Goal: Information Seeking & Learning: Learn about a topic

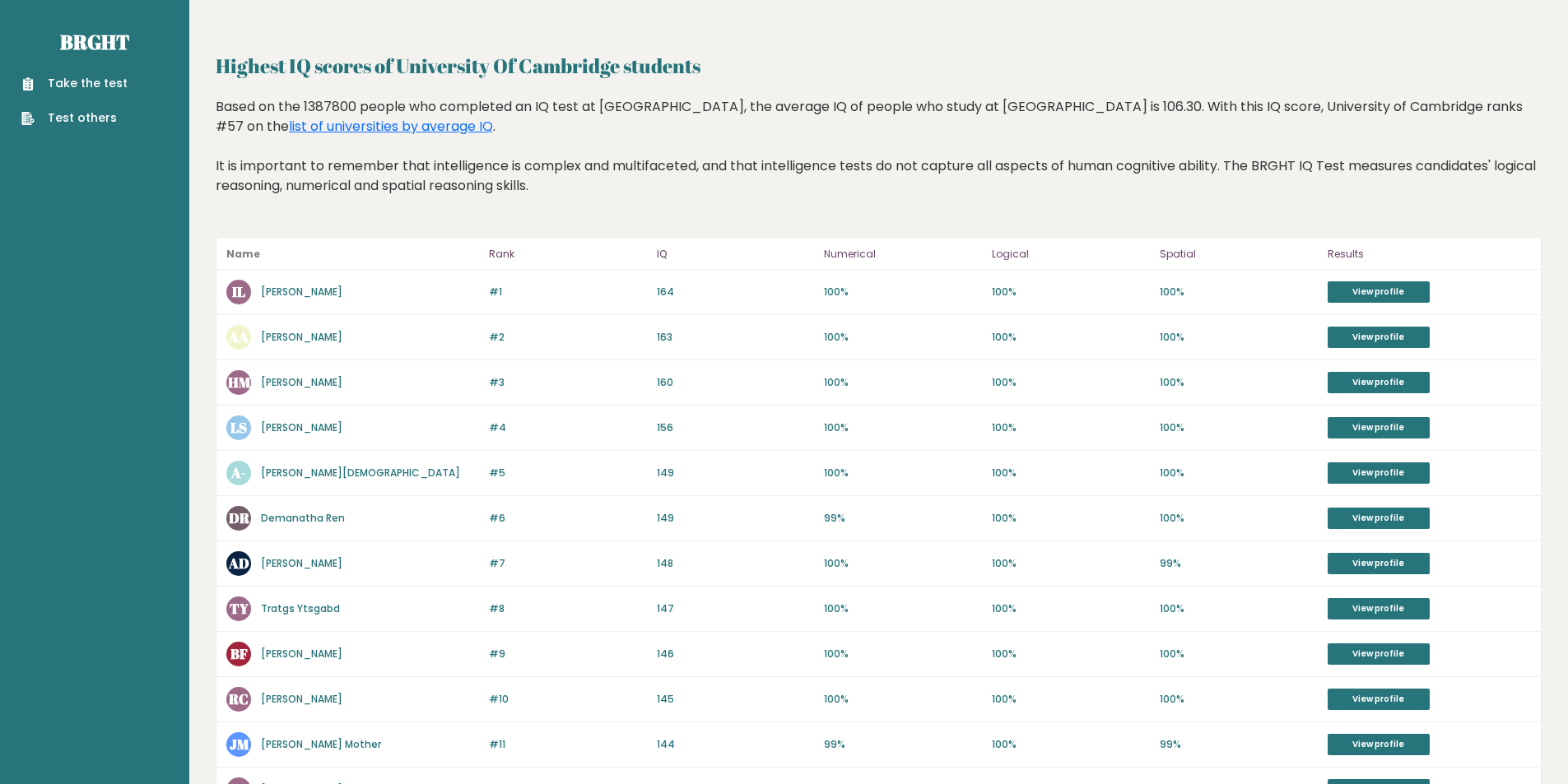
click at [845, 181] on div "Based on the 1387800 people who completed an IQ test at BRGHT, the average IQ o…" at bounding box center [878, 159] width 1326 height 123
click at [777, 146] on div "Based on the 1387800 people who completed an IQ test at BRGHT, the average IQ o…" at bounding box center [878, 159] width 1326 height 123
click at [1415, 293] on link "View profile" at bounding box center [1378, 292] width 102 height 21
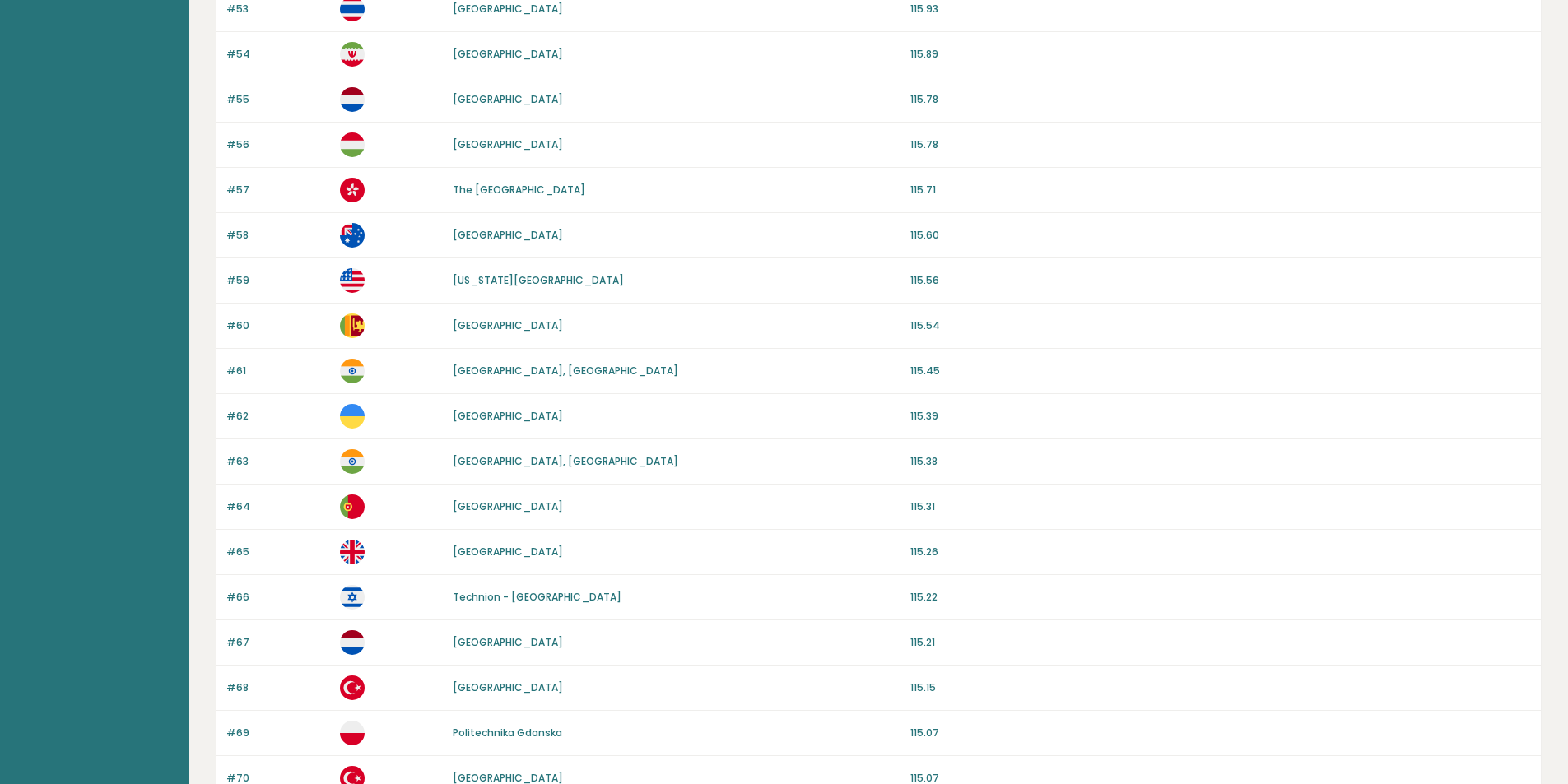
scroll to position [1353, 0]
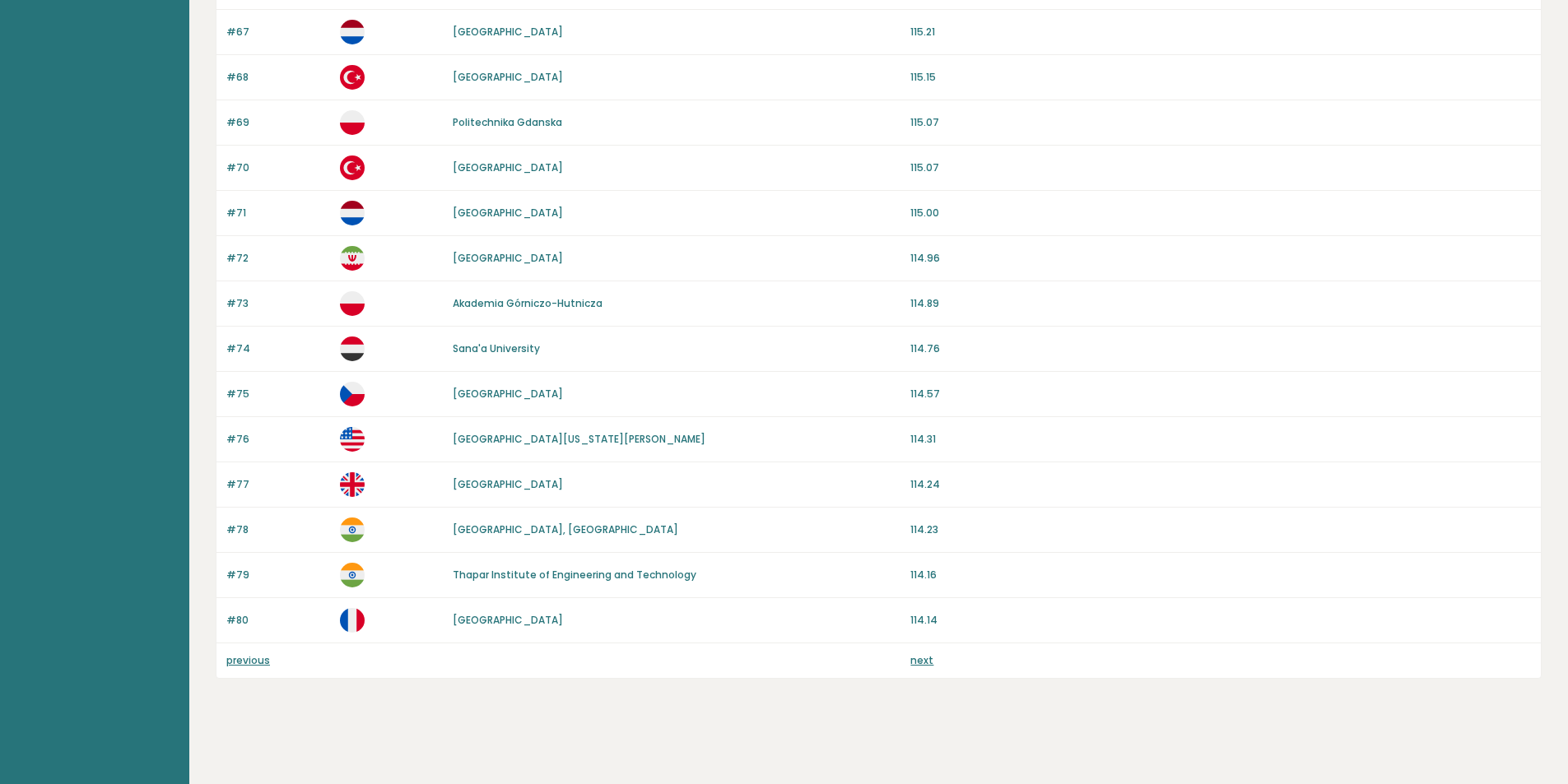
click at [578, 438] on link "University of California, Davis" at bounding box center [578, 438] width 252 height 14
click at [247, 663] on link "previous" at bounding box center [248, 660] width 44 height 14
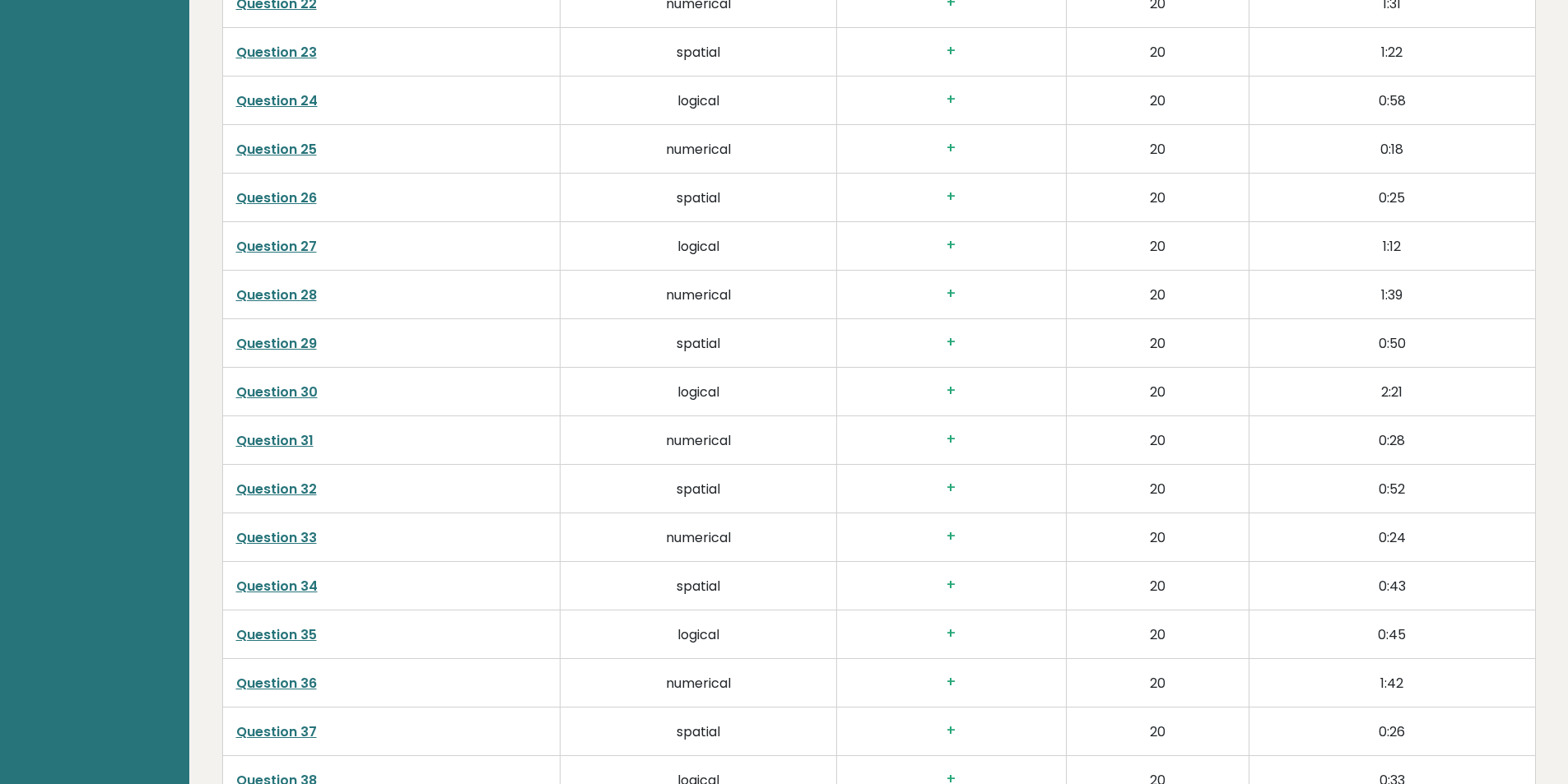
scroll to position [4009, 0]
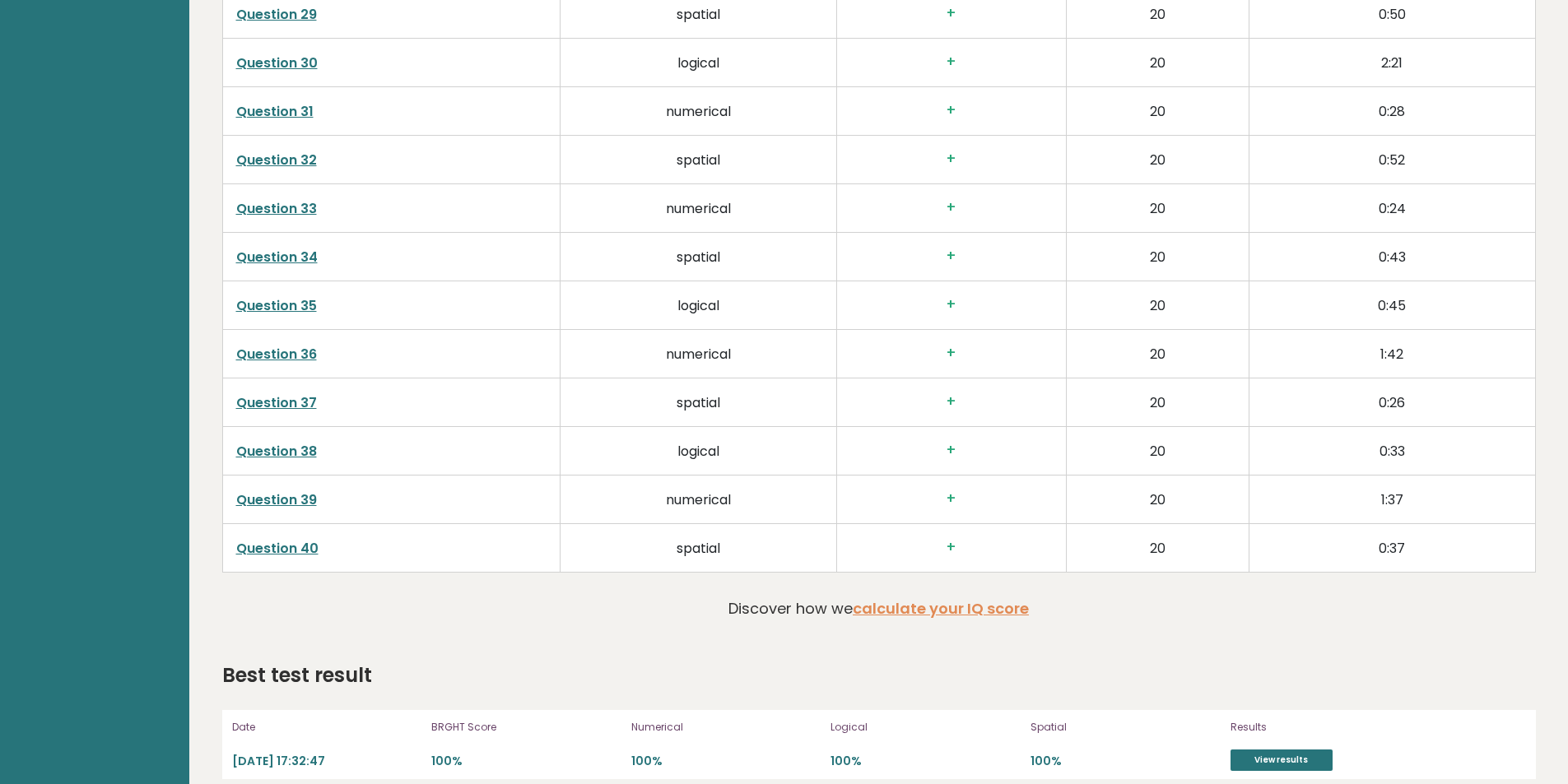
click at [278, 539] on link "Question 40" at bounding box center [278, 549] width 82 height 19
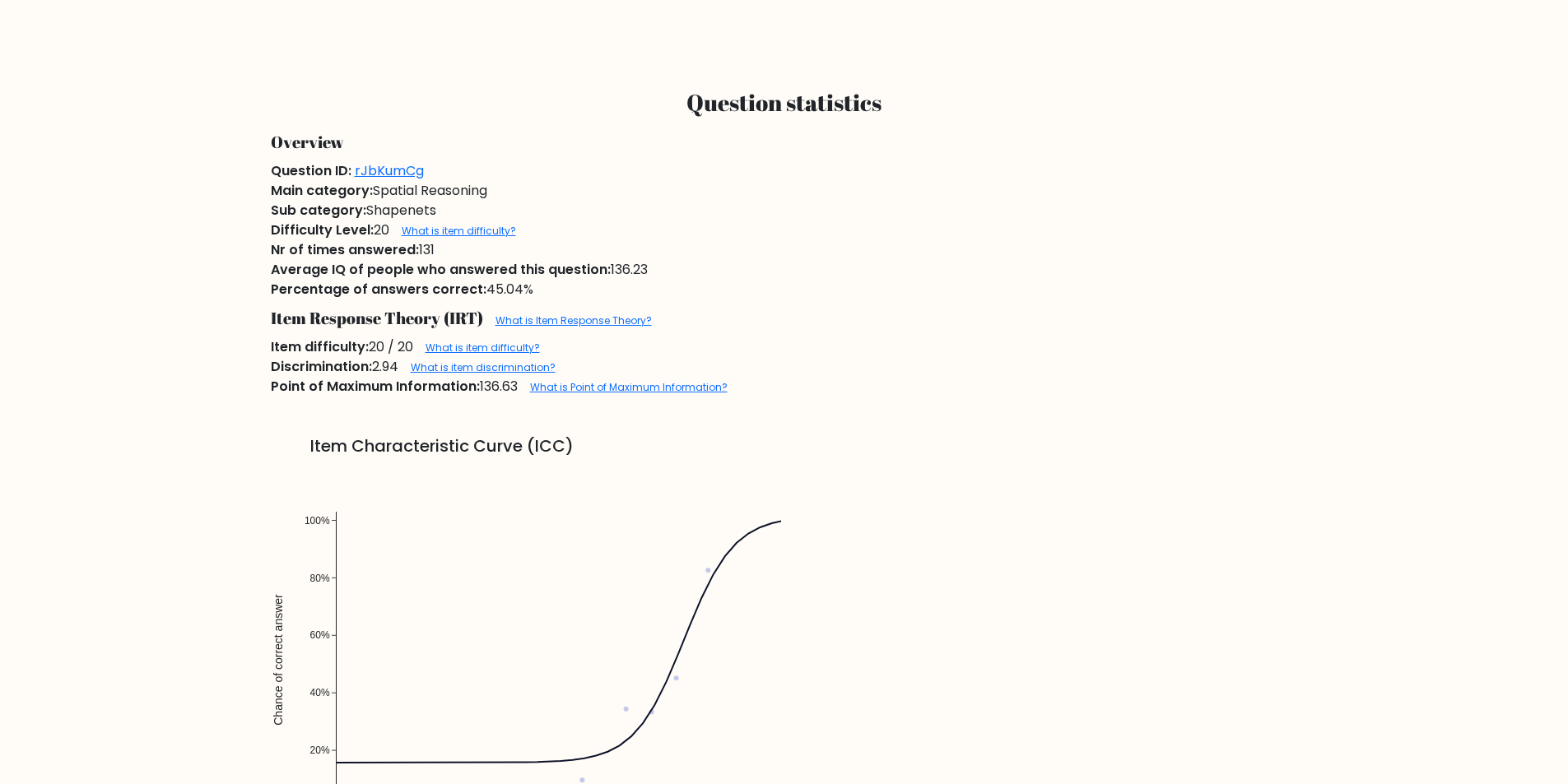
scroll to position [1152, 0]
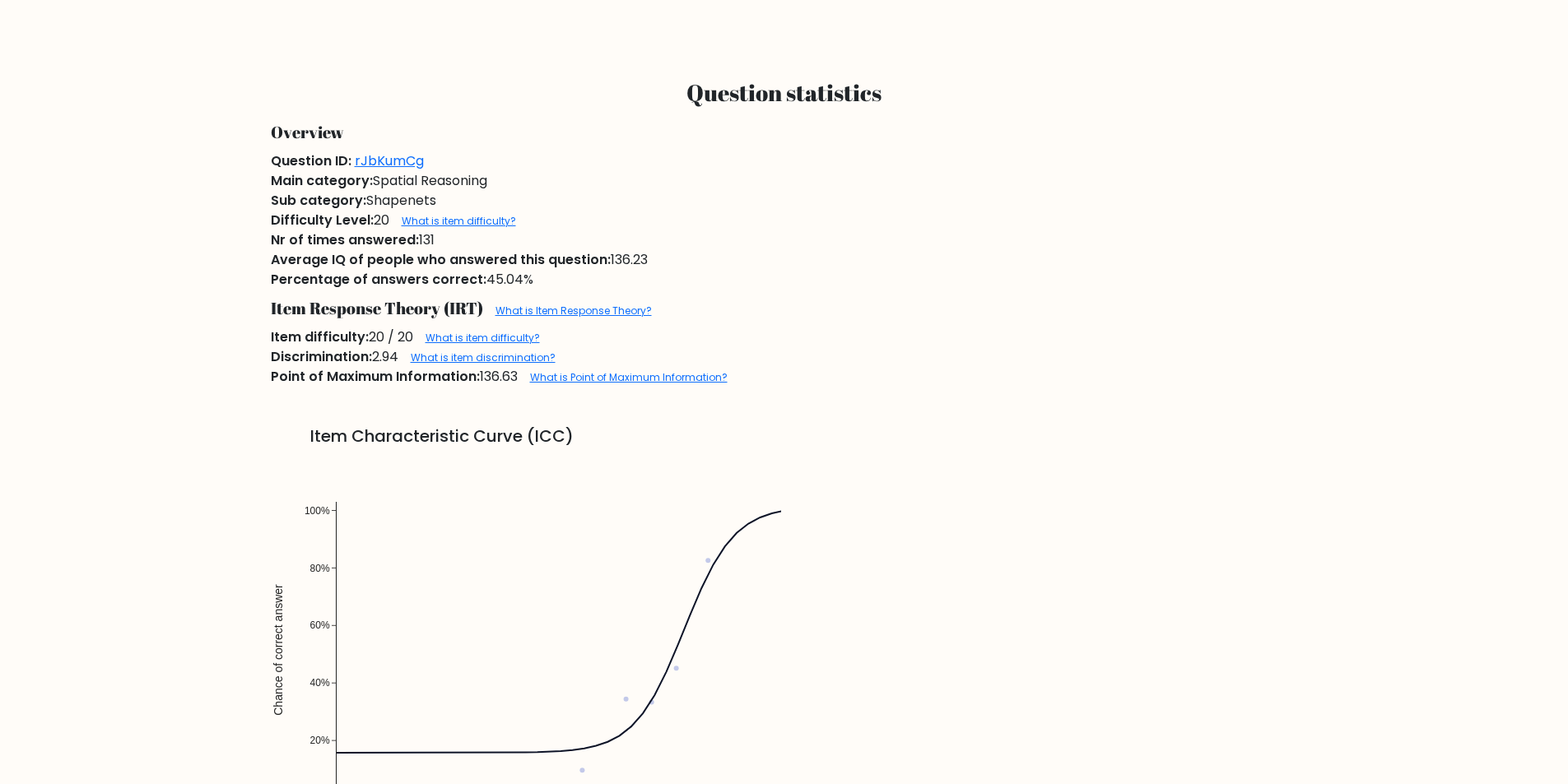
click at [919, 256] on div "Average IQ of people who answered this question: 136.23" at bounding box center [784, 260] width 1047 height 20
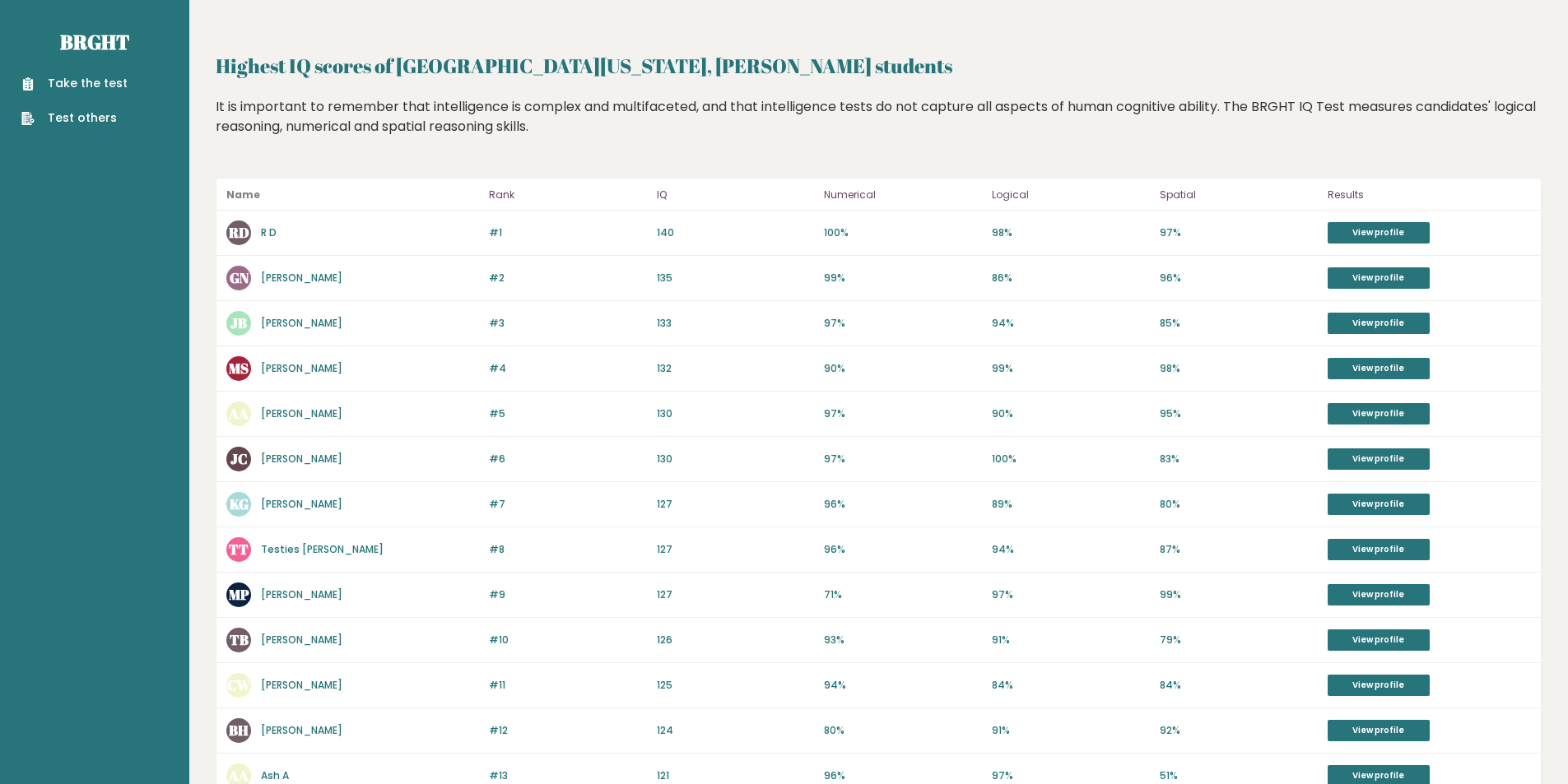
click at [262, 227] on link "R D" at bounding box center [268, 232] width 16 height 14
click at [287, 505] on link "Kris Gee" at bounding box center [301, 504] width 81 height 14
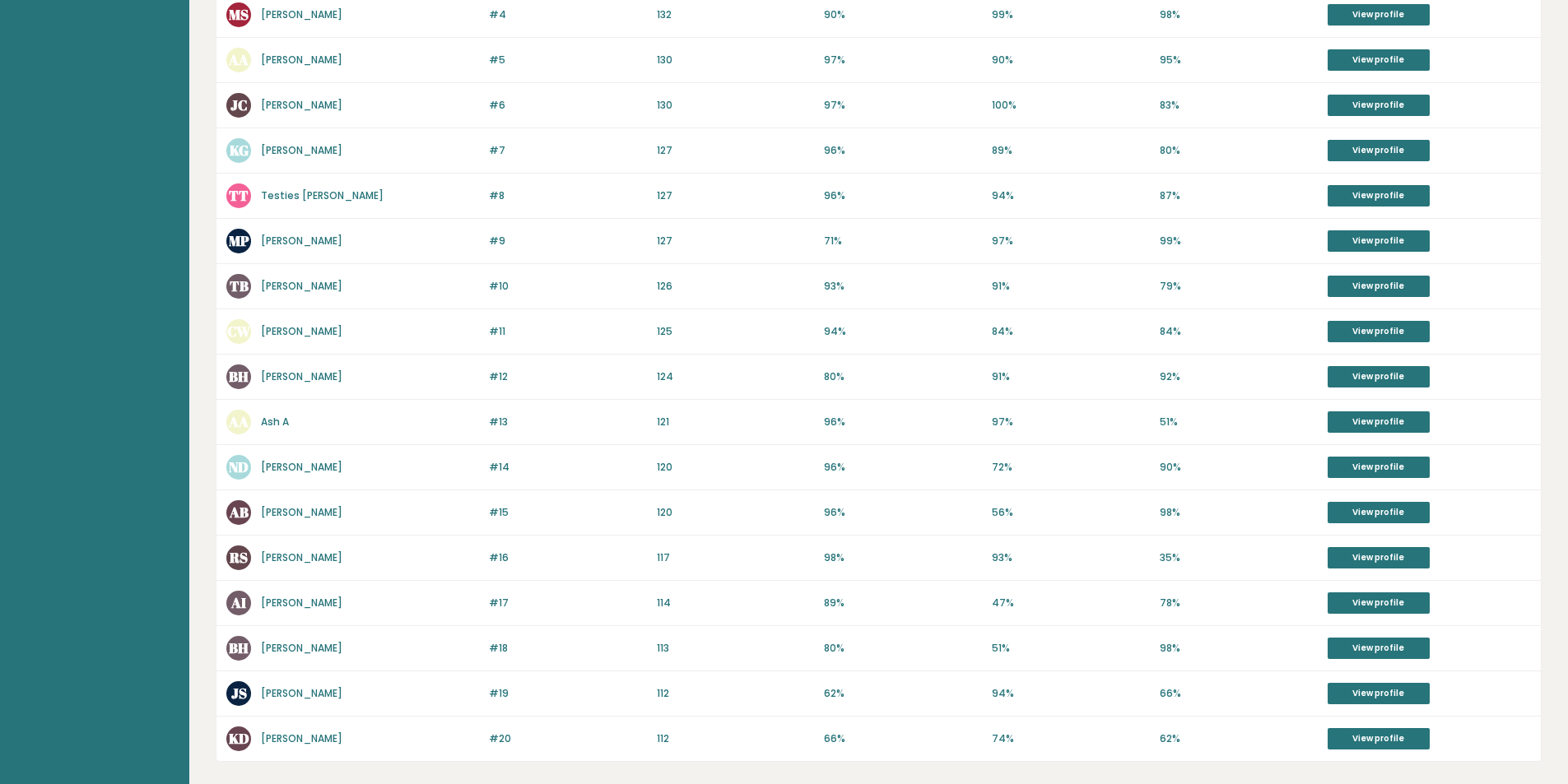
scroll to position [411, 0]
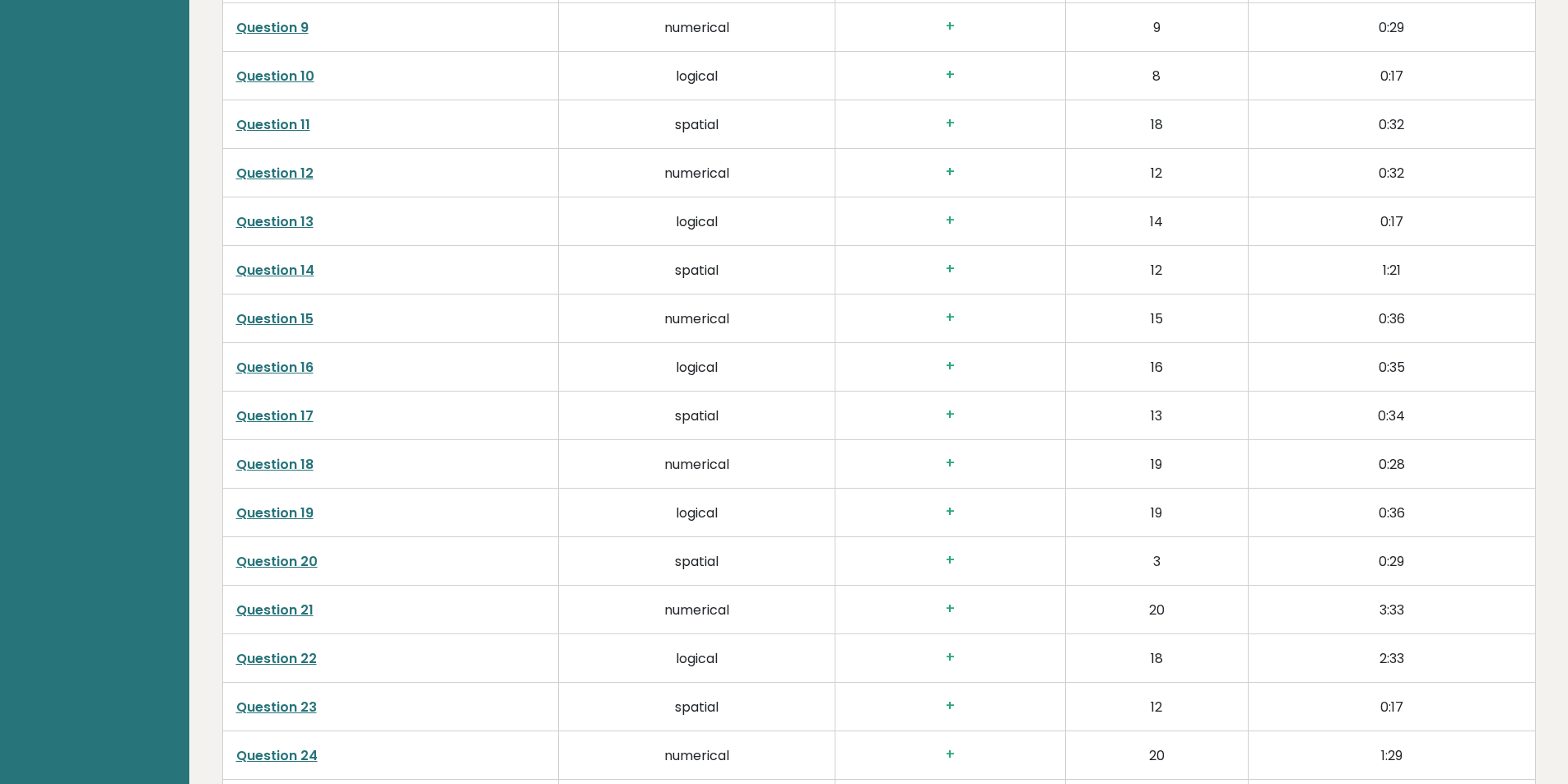
scroll to position [2620, 0]
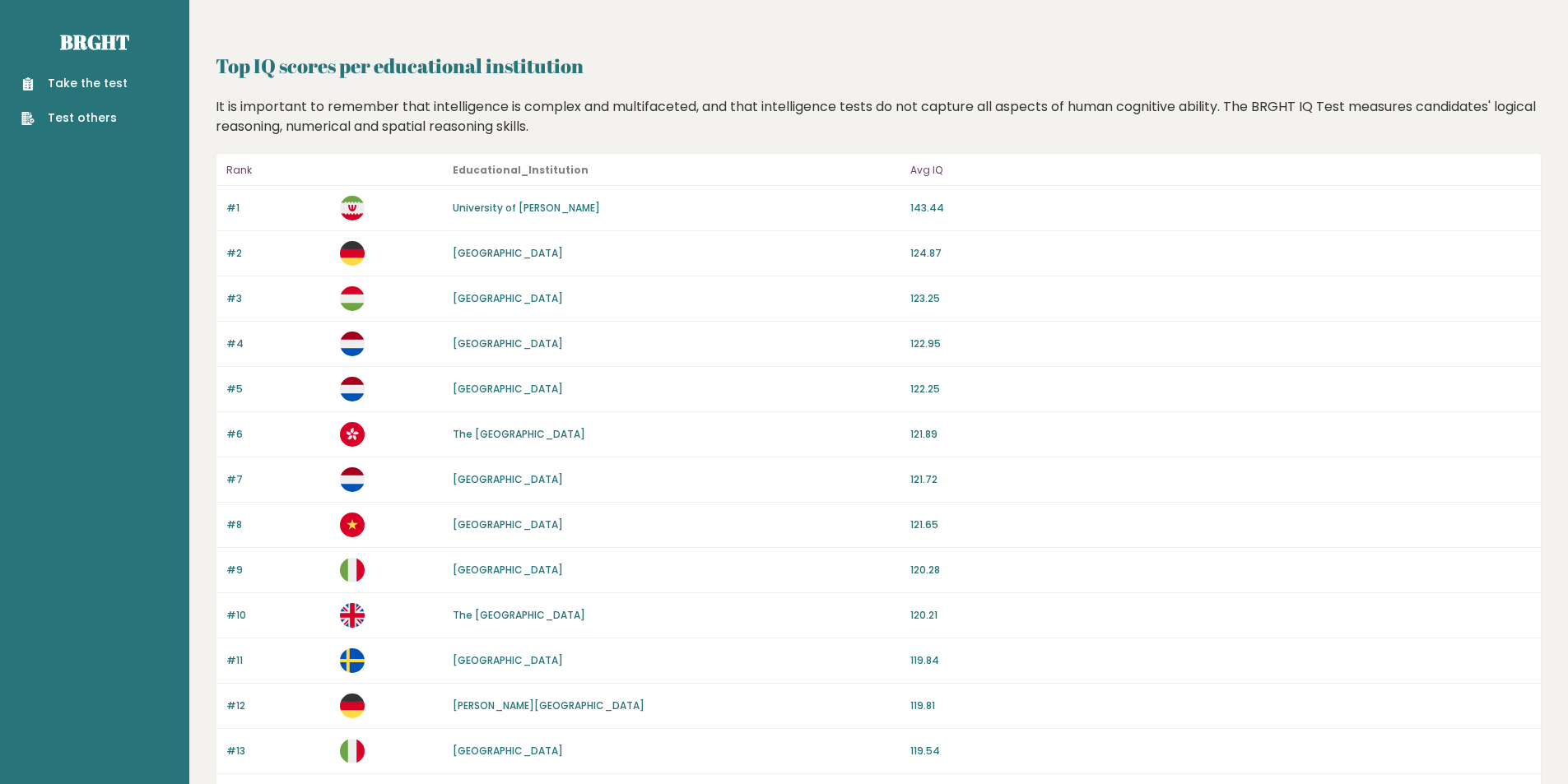
drag, startPoint x: 654, startPoint y: 207, endPoint x: 452, endPoint y: 207, distance: 202.0
click at [452, 207] on div "University of [PERSON_NAME]" at bounding box center [676, 208] width 448 height 15
click at [828, 397] on div "#5 [GEOGRAPHIC_DATA] 122.25" at bounding box center [878, 390] width 1324 height 45
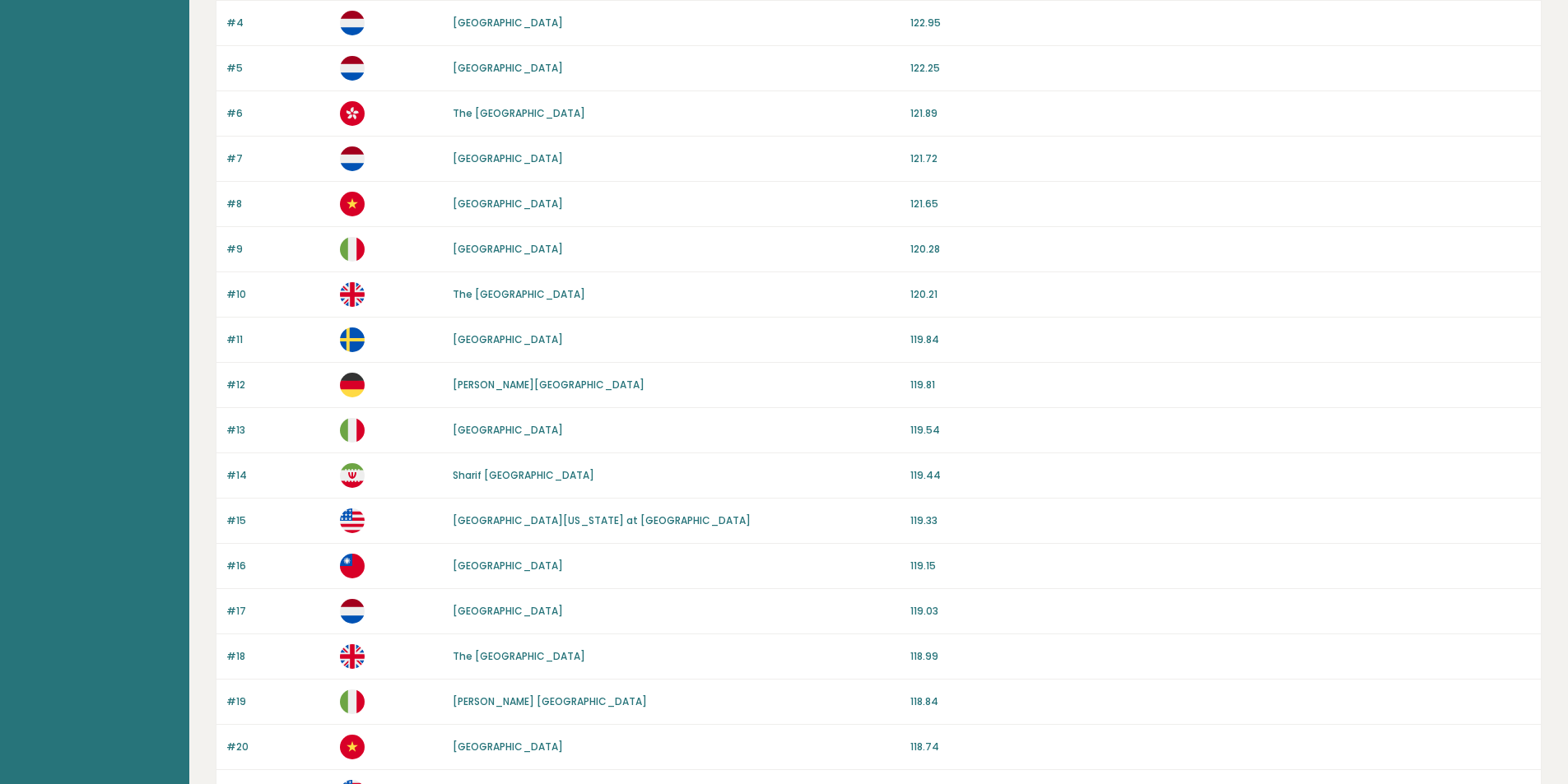
scroll to position [329, 0]
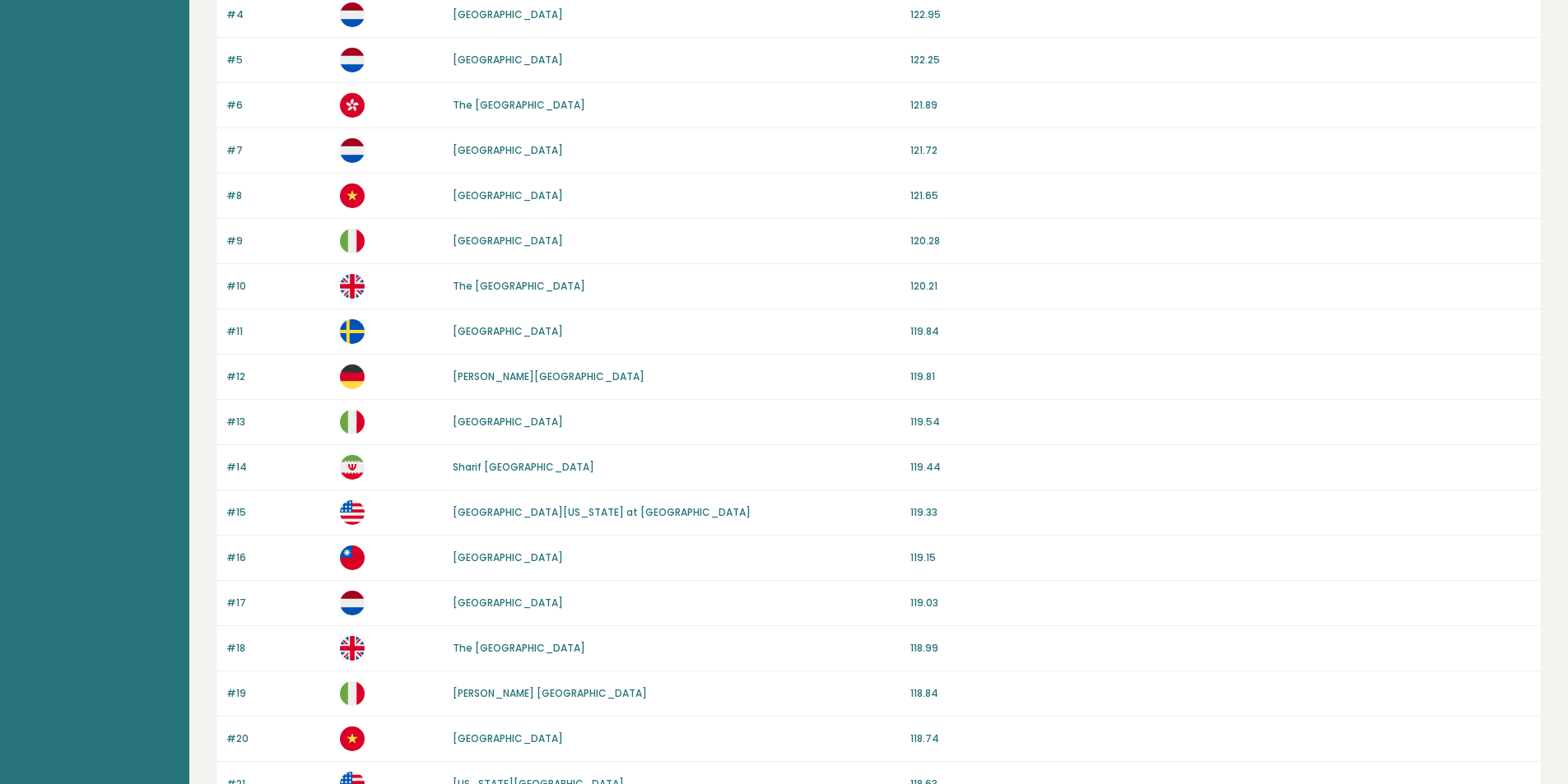
click at [777, 488] on div "#14 [GEOGRAPHIC_DATA] 119.44" at bounding box center [878, 467] width 1324 height 45
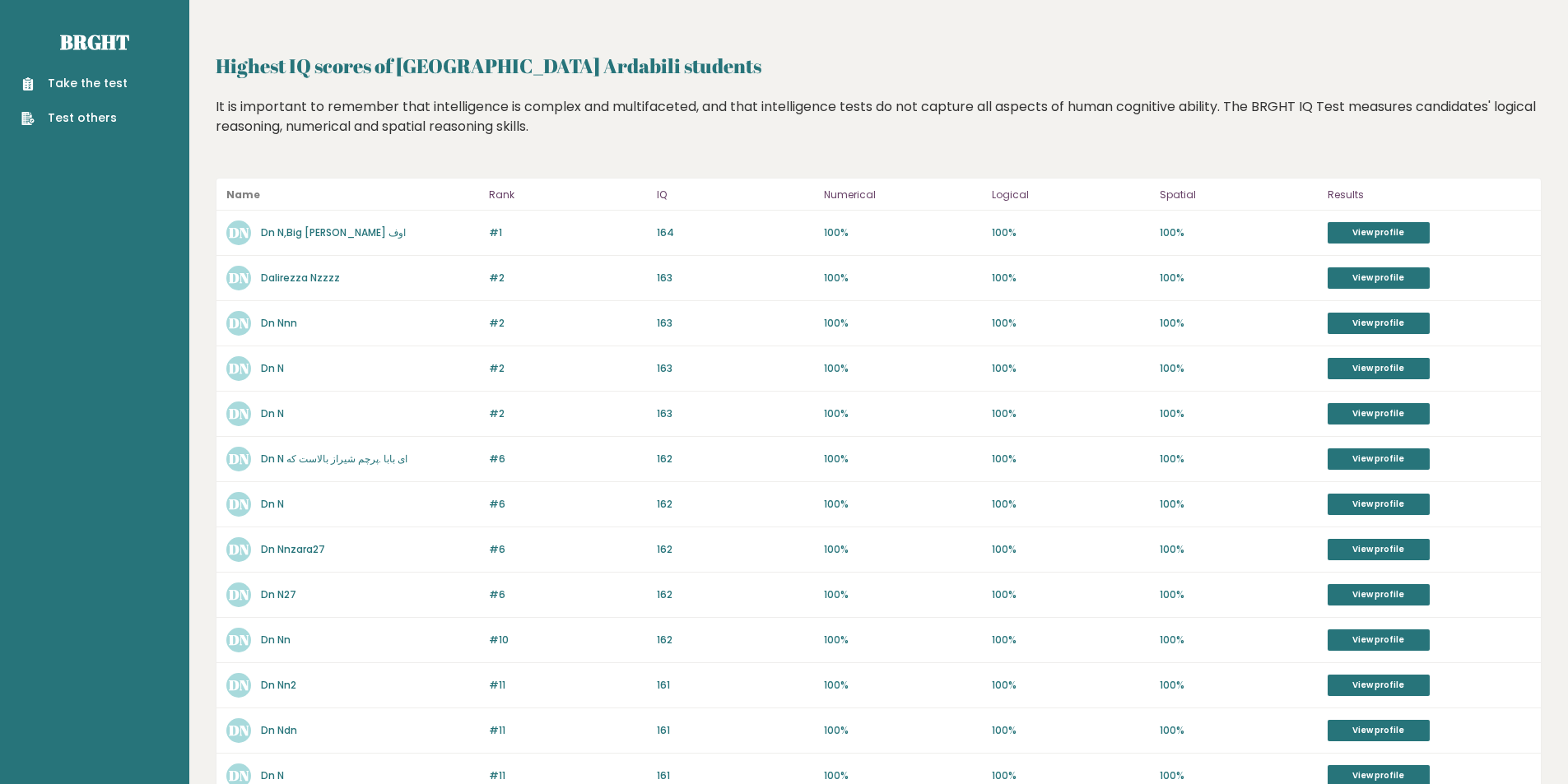
drag, startPoint x: 704, startPoint y: 58, endPoint x: 403, endPoint y: 68, distance: 301.2
click at [403, 68] on h2 "Highest IQ scores of [GEOGRAPHIC_DATA] Ardabili students" at bounding box center [878, 66] width 1326 height 30
